Goal: Find specific page/section: Find specific page/section

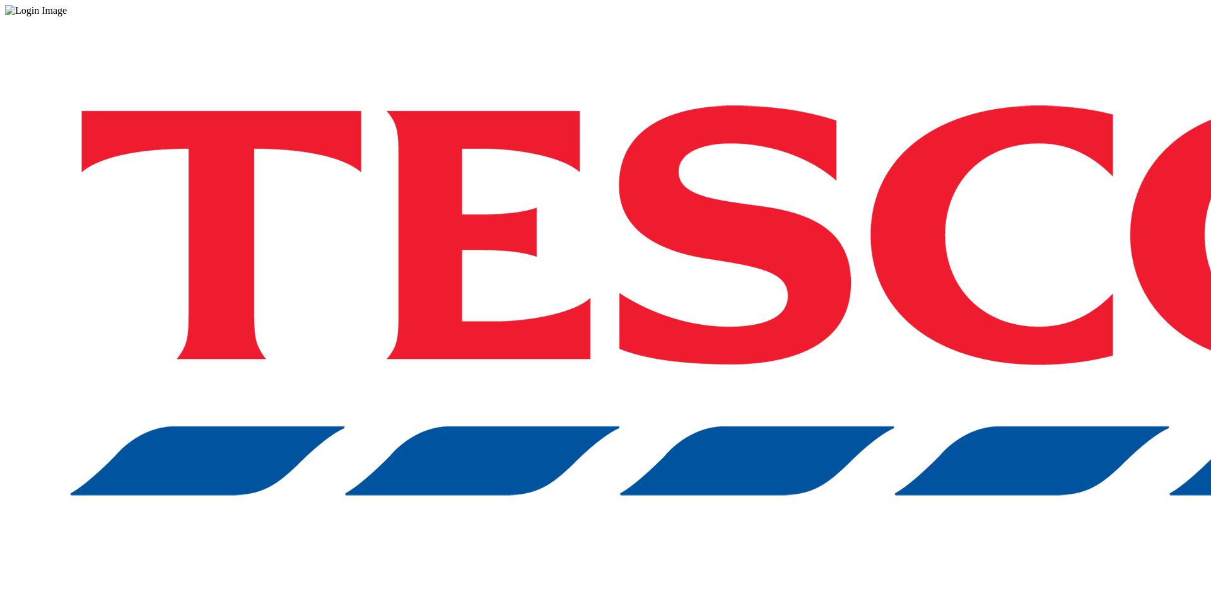
click at [564, 16] on div at bounding box center [605, 10] width 1201 height 11
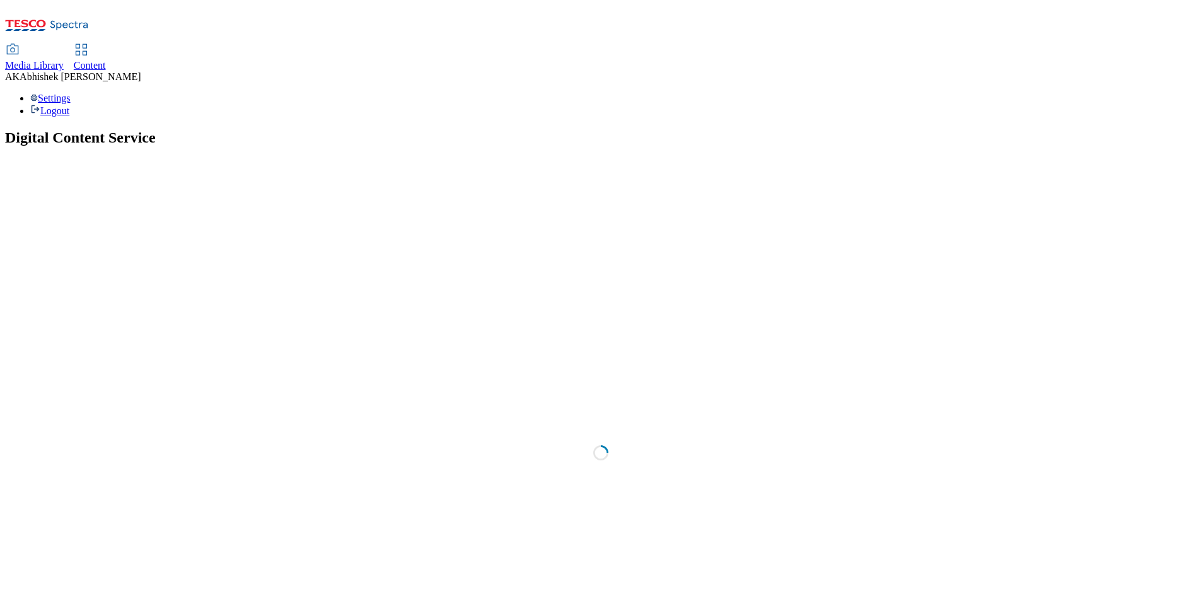
click at [106, 60] on span "Content" at bounding box center [90, 65] width 32 height 11
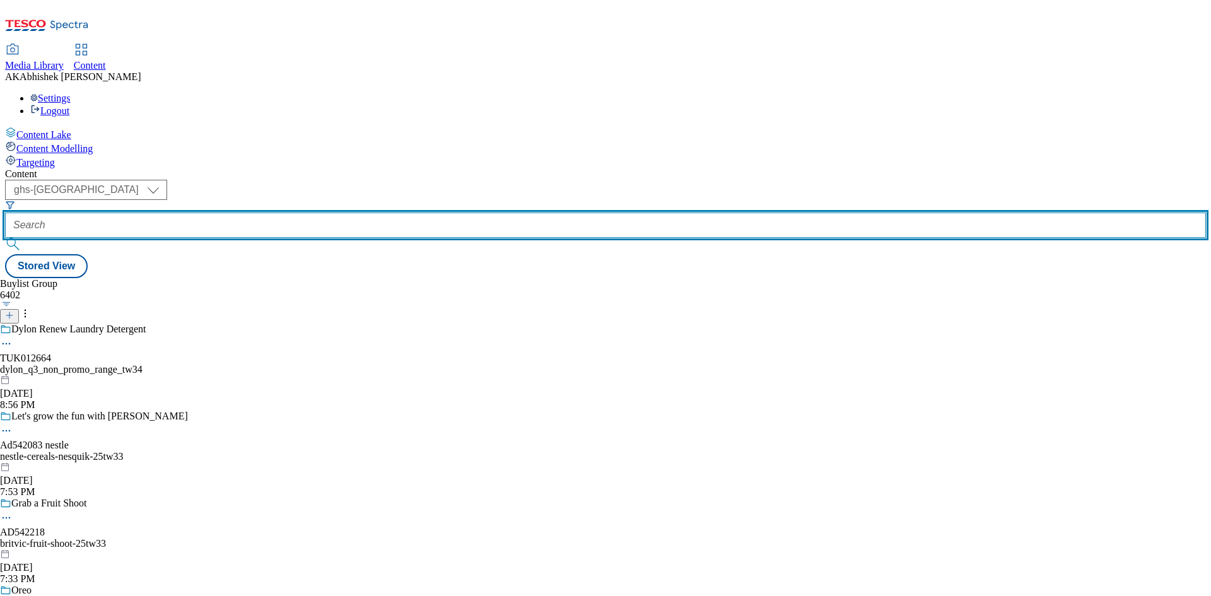
click at [310, 212] on input "text" at bounding box center [605, 224] width 1201 height 25
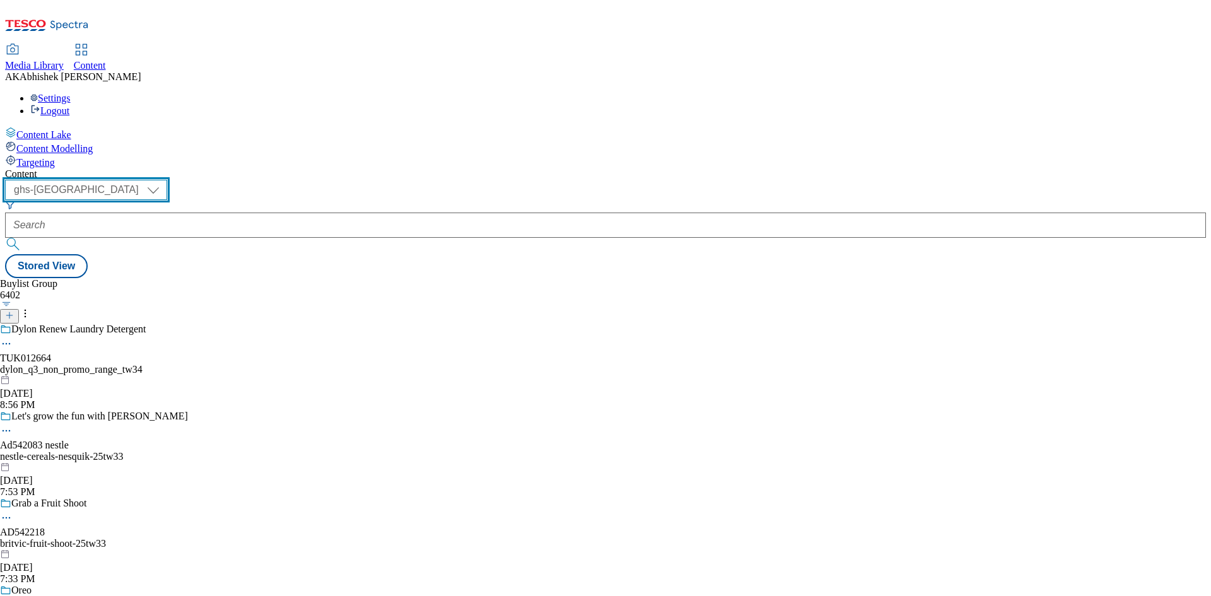
click at [167, 180] on select "ghs-roi ghs-uk" at bounding box center [86, 190] width 162 height 20
select select "ghs-roi"
click at [164, 180] on select "ghs-roi ghs-uk" at bounding box center [86, 190] width 162 height 20
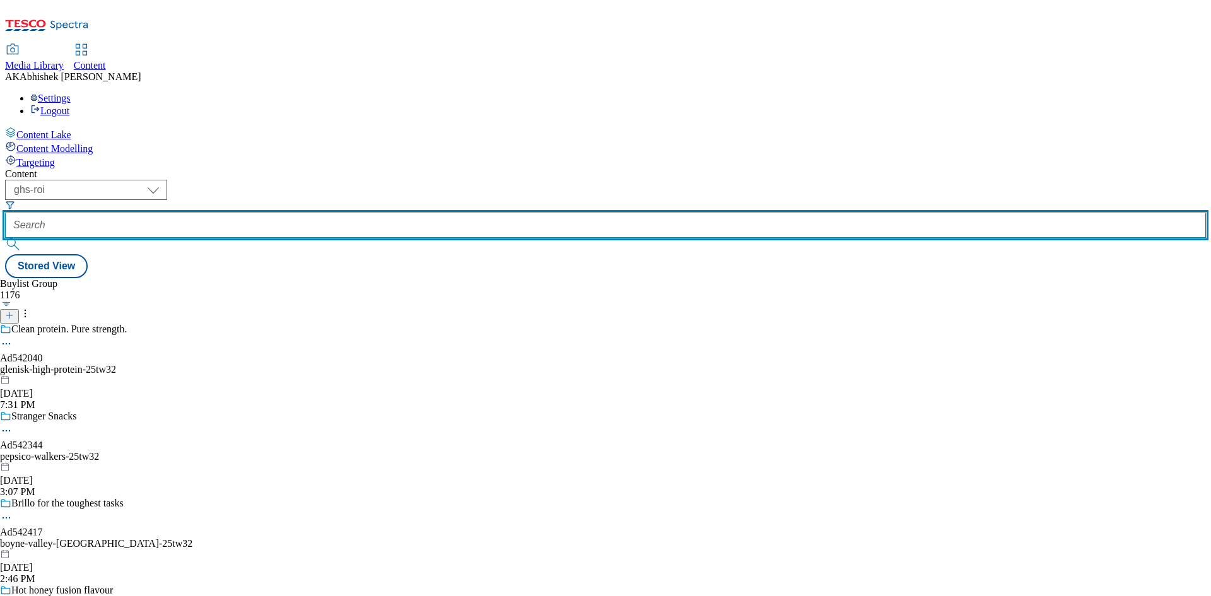
click at [290, 212] on input "text" at bounding box center [605, 224] width 1201 height 25
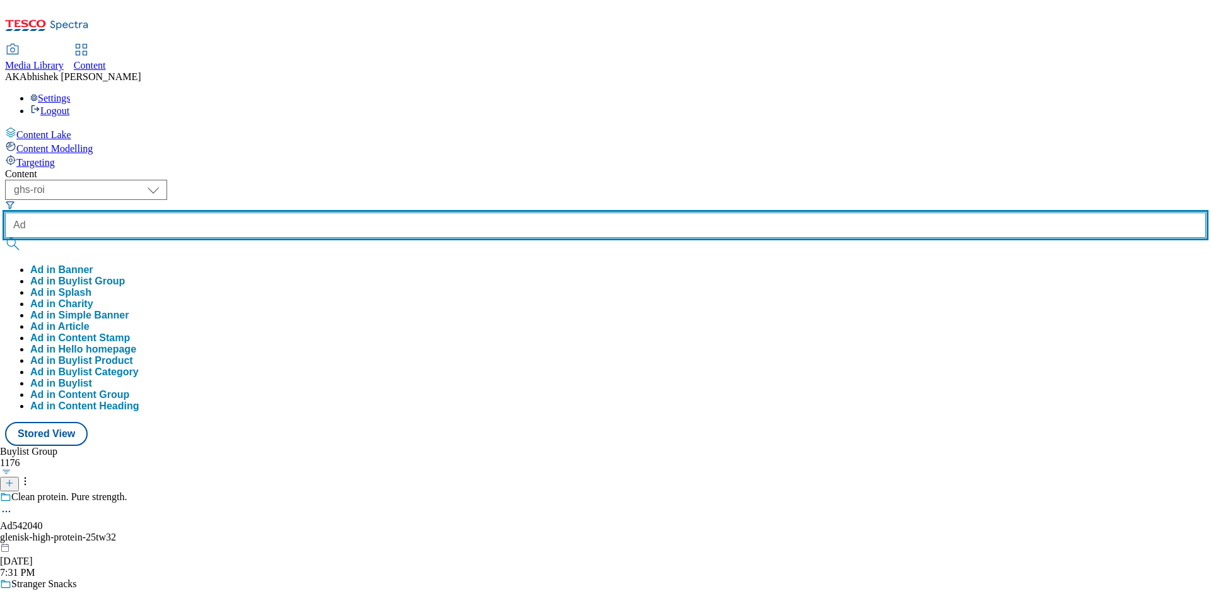
paste input "542417"
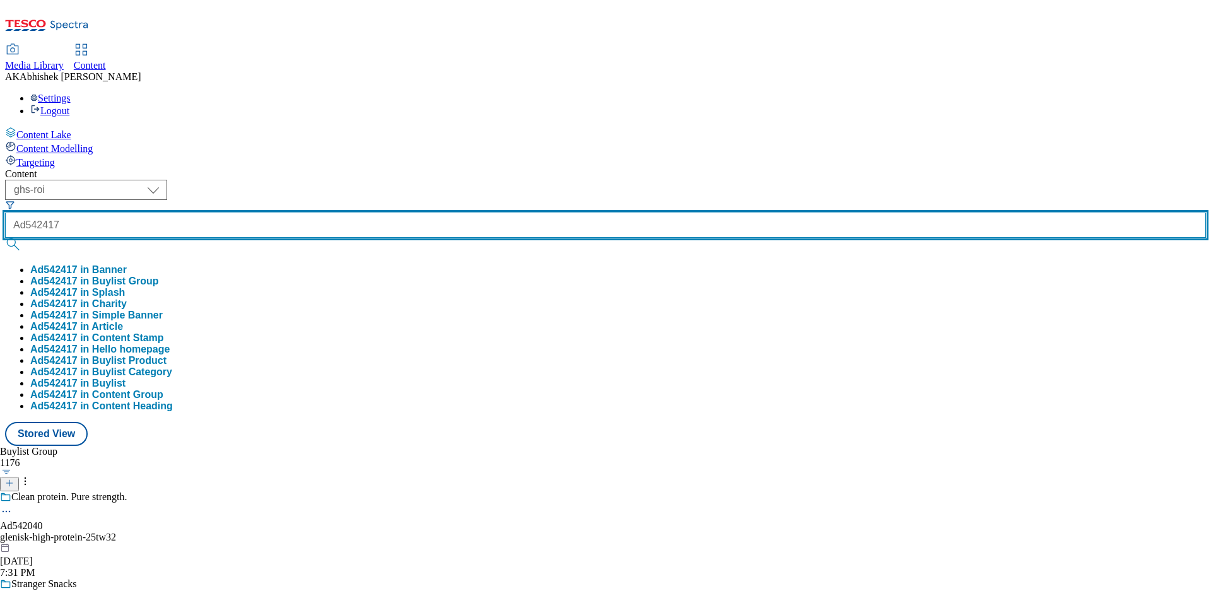
type input "Ad542417"
click at [5, 238] on button "submit" at bounding box center [14, 244] width 18 height 13
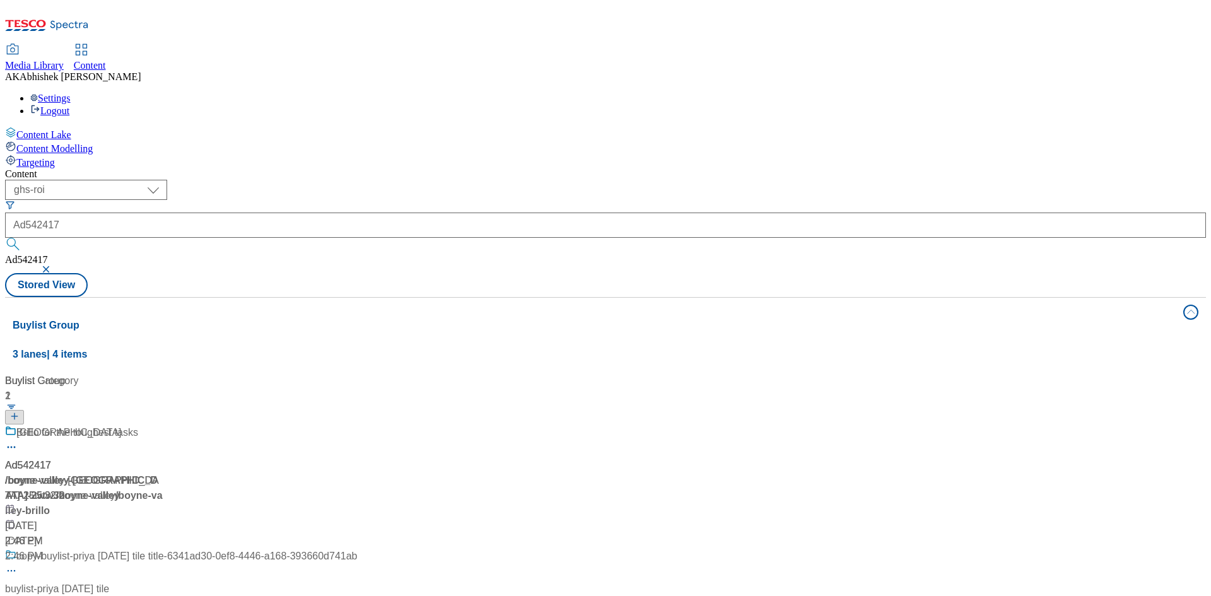
click at [666, 180] on div "( optional ) ghs-roi ghs-uk ghs-roi Ad542417 Ad542417 Stored View" at bounding box center [605, 238] width 1201 height 117
click at [163, 425] on div "Brillo for the toughest tasks Ad542417 / boyne-valley-brillo-25tw32 Sep 30, 202…" at bounding box center [84, 487] width 158 height 124
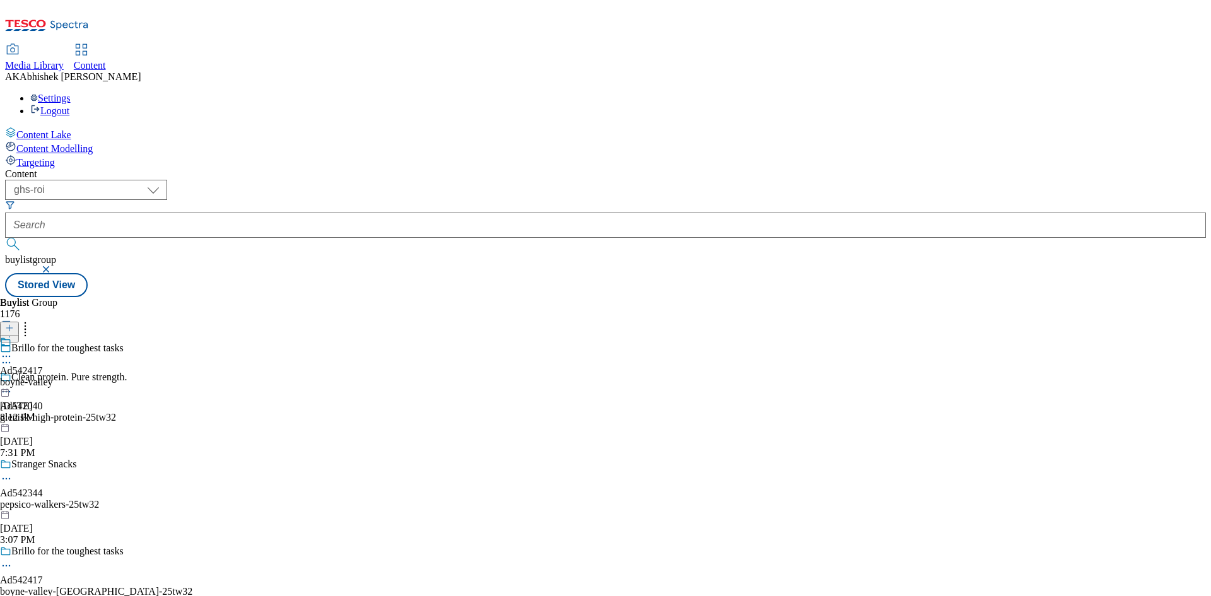
click at [53, 376] on div "boyne-valley" at bounding box center [26, 381] width 53 height 11
click at [114, 376] on div "boyne-valley-brillo" at bounding box center [57, 381] width 114 height 11
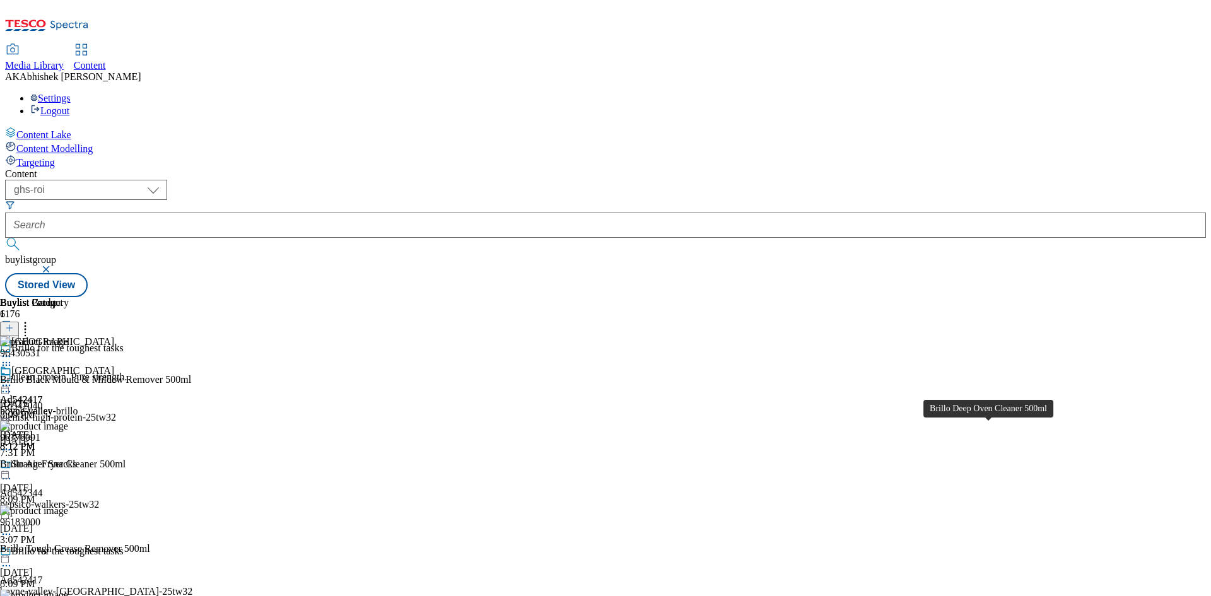
scroll to position [189, 0]
click at [40, 595] on div "96779562" at bounding box center [20, 606] width 40 height 11
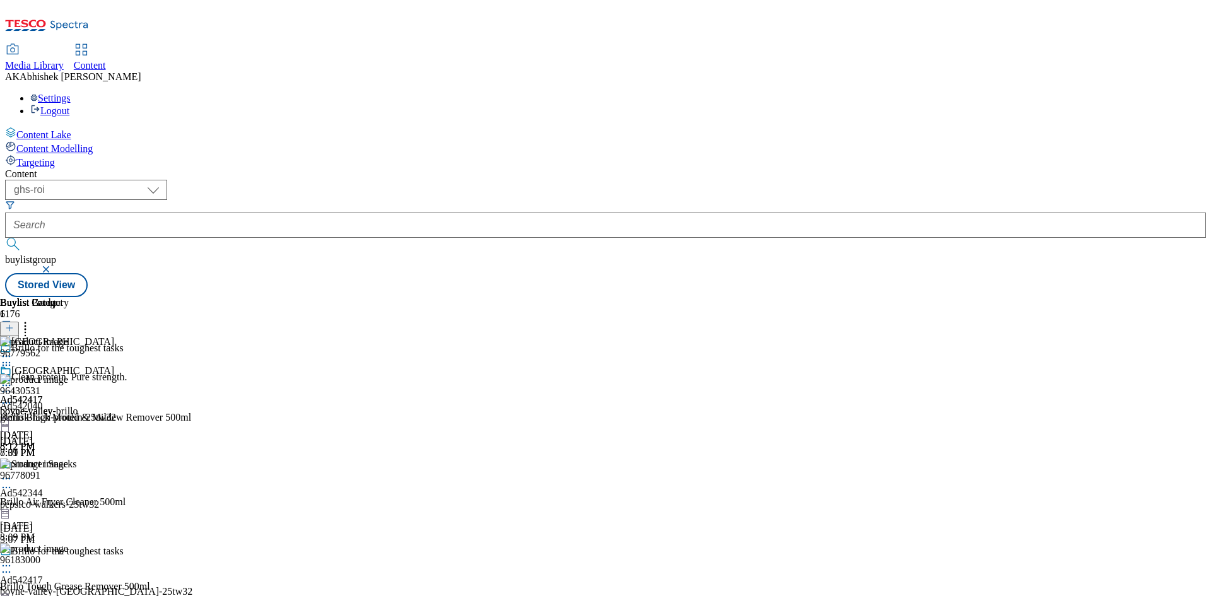
click at [13, 379] on icon at bounding box center [6, 385] width 13 height 13
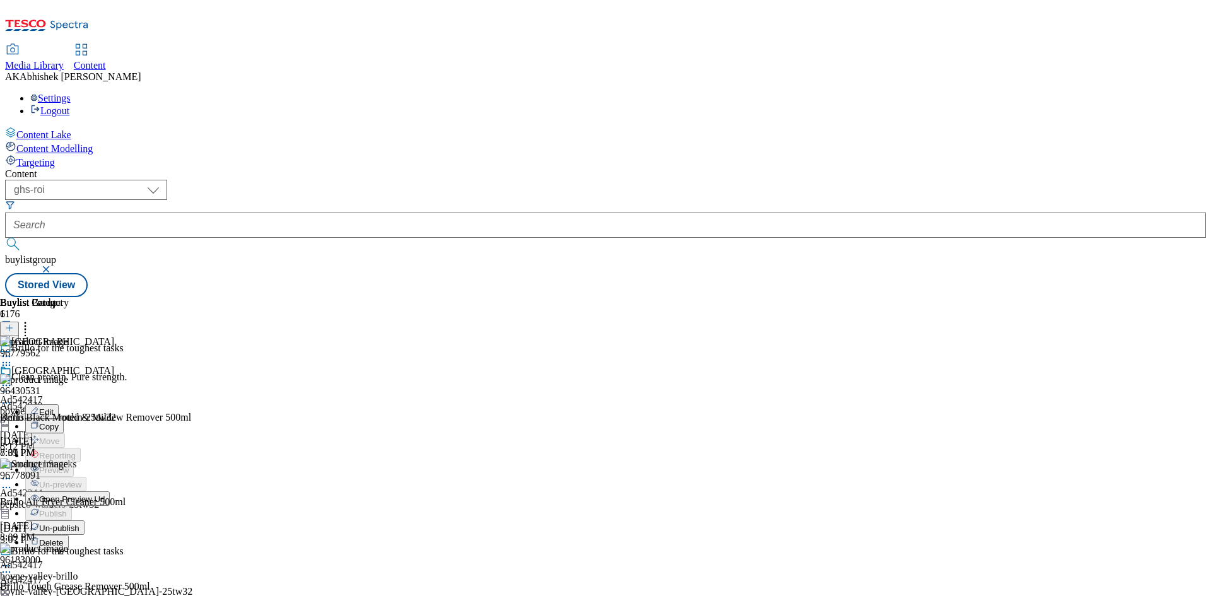
click at [105, 494] on span "Open Preview Url" at bounding box center [72, 498] width 66 height 9
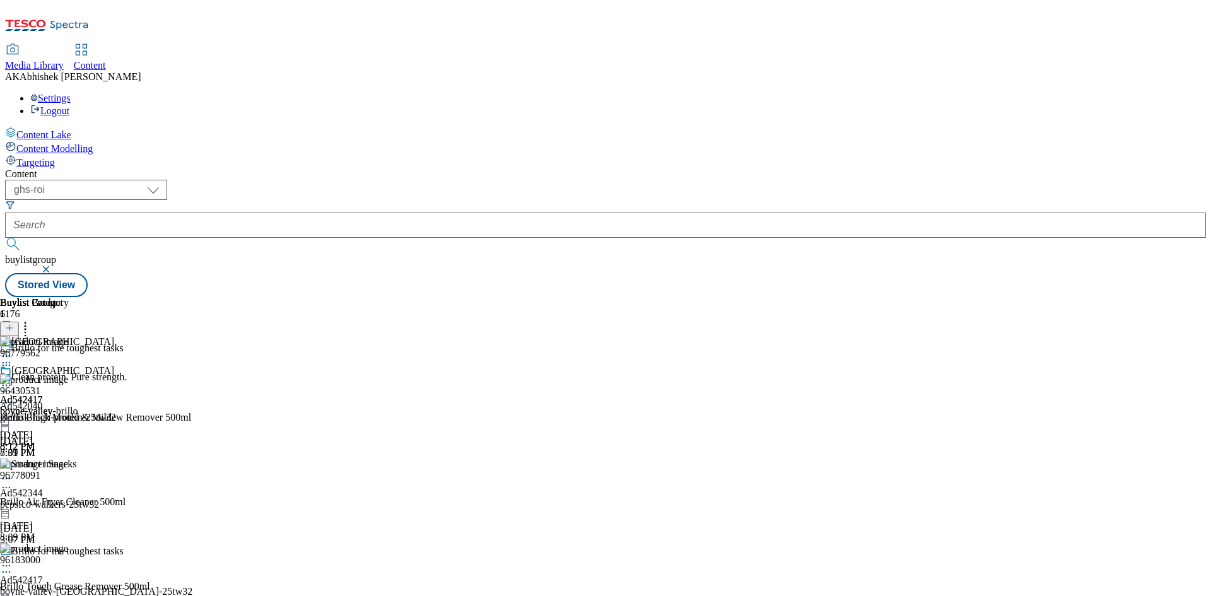
scroll to position [63, 0]
